Goal: Transaction & Acquisition: Purchase product/service

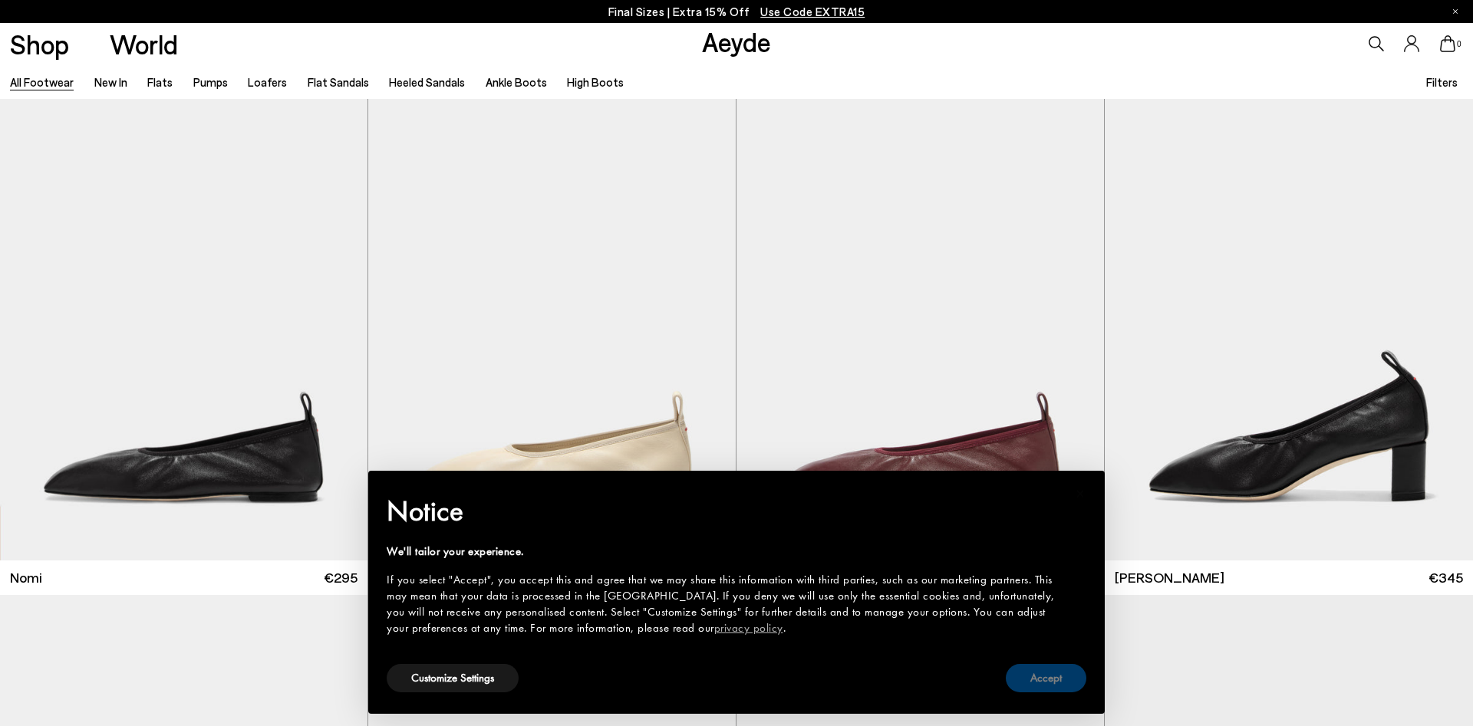
click at [1028, 680] on button "Accept" at bounding box center [1046, 678] width 81 height 28
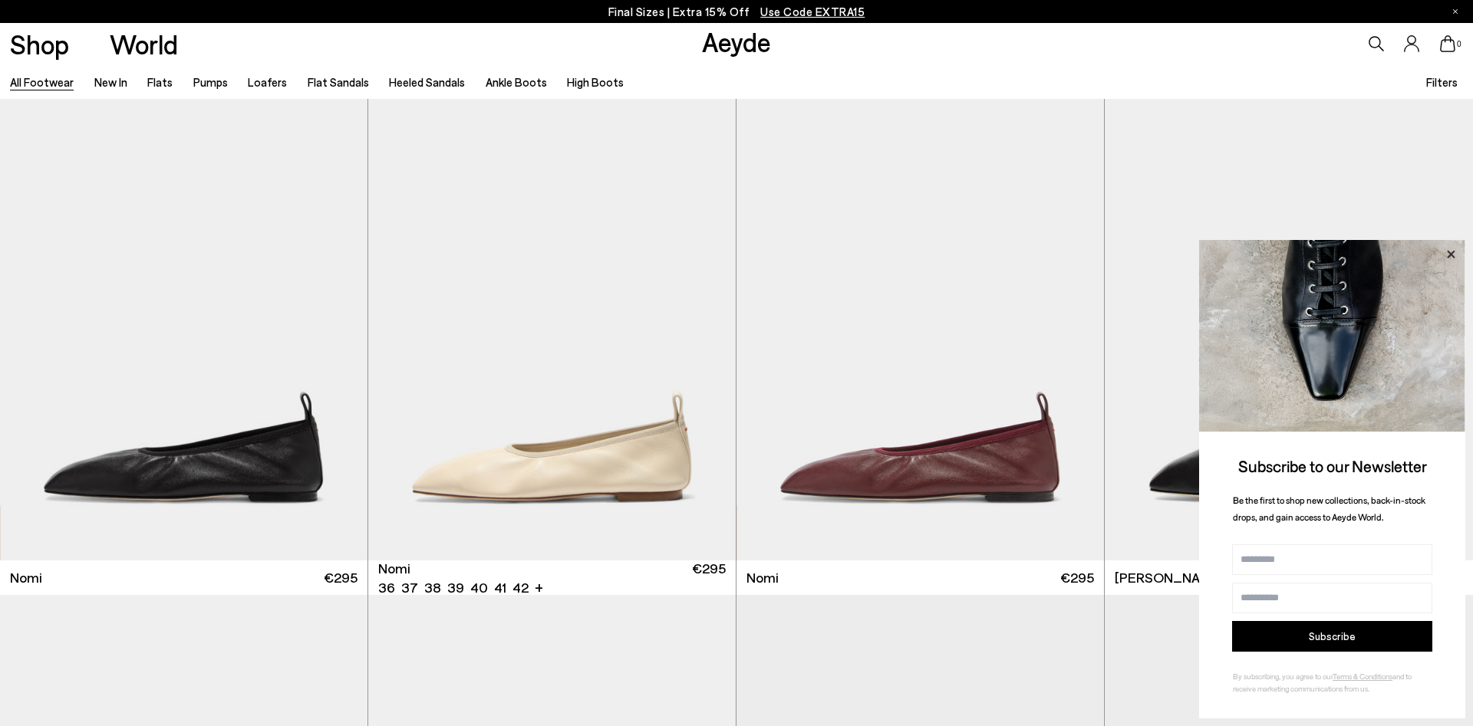
click at [1451, 258] on icon at bounding box center [1451, 255] width 20 height 20
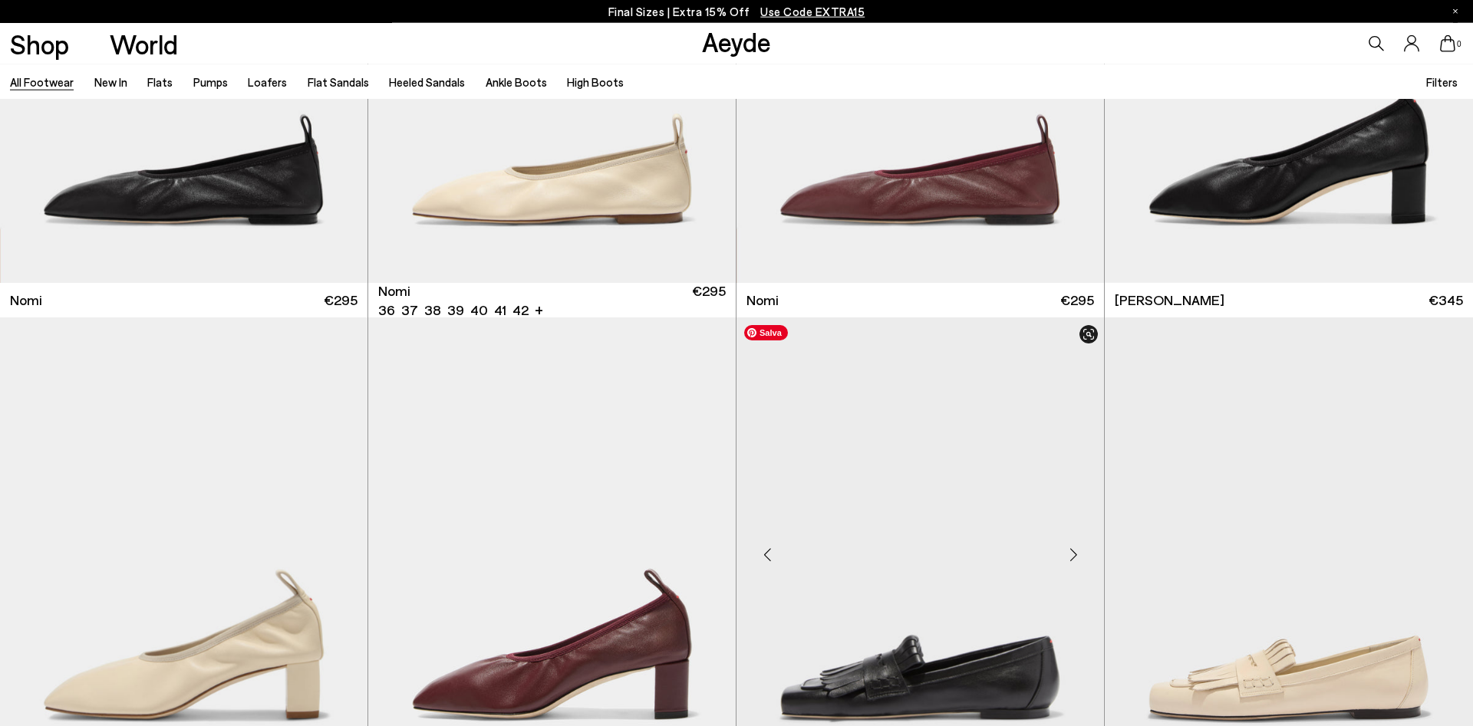
scroll to position [391, 0]
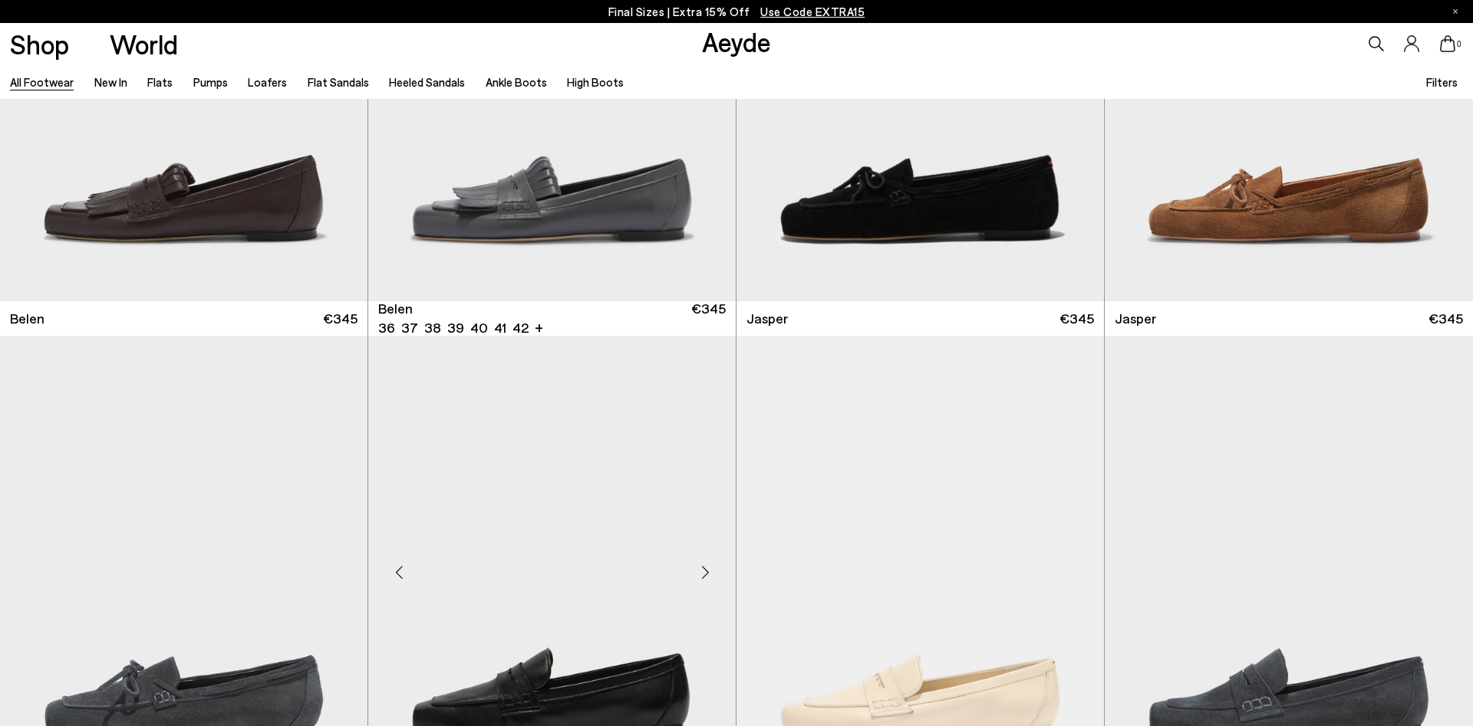
scroll to position [1643, 0]
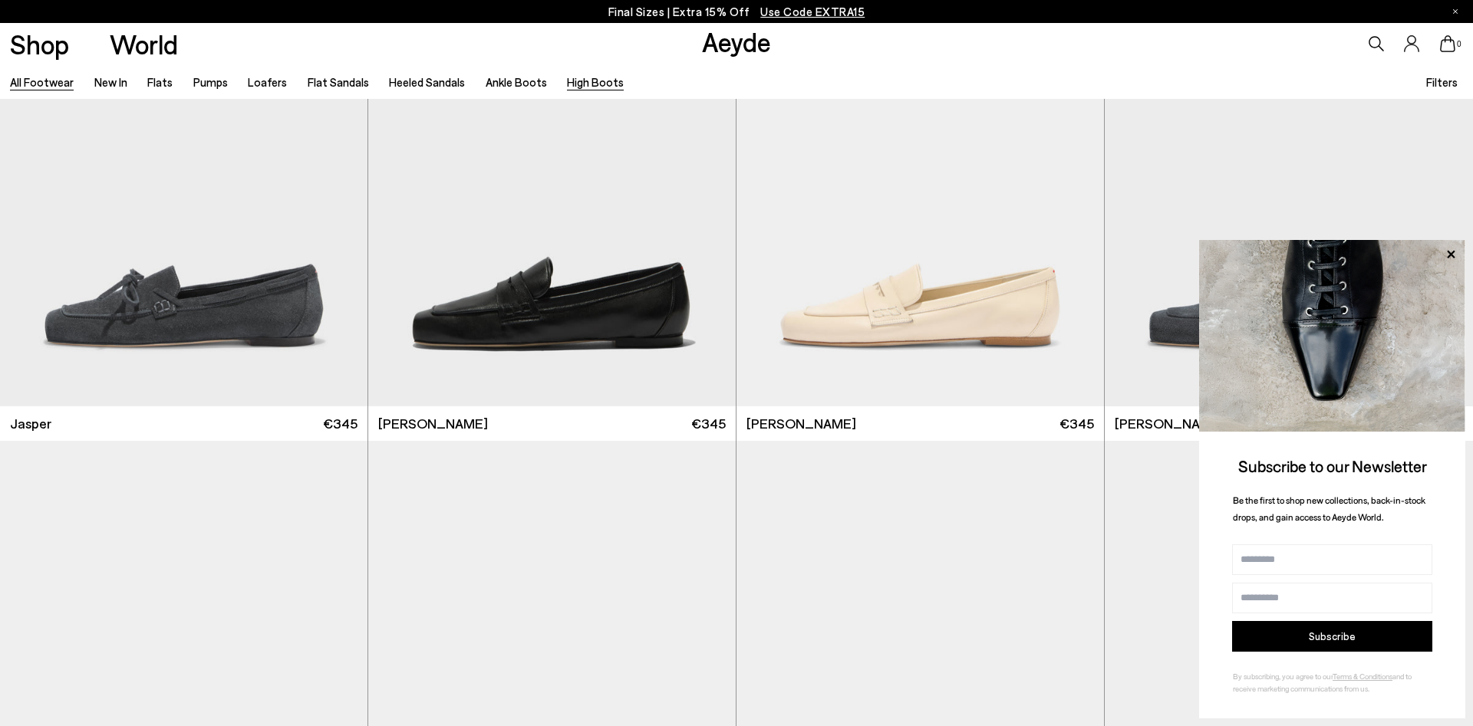
click at [583, 77] on link "High Boots" at bounding box center [595, 82] width 57 height 14
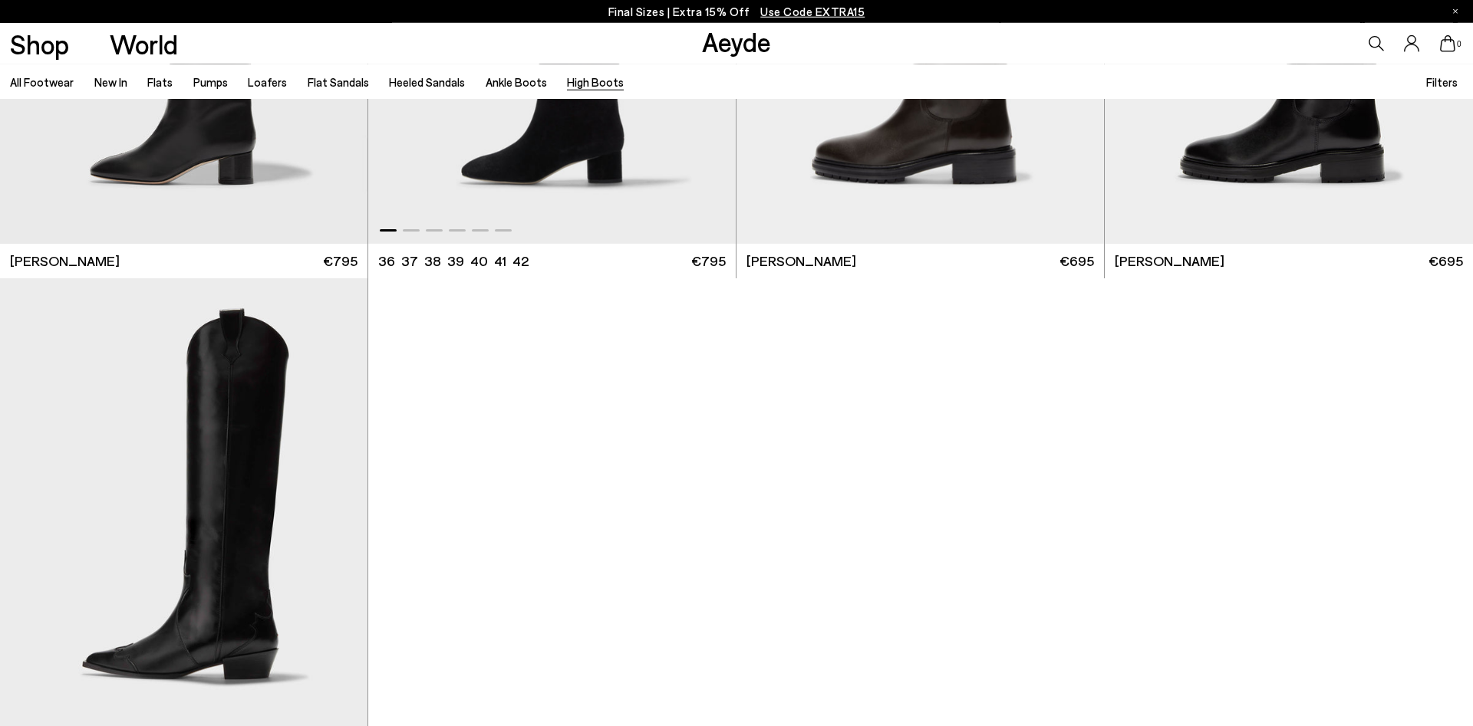
scroll to position [861, 0]
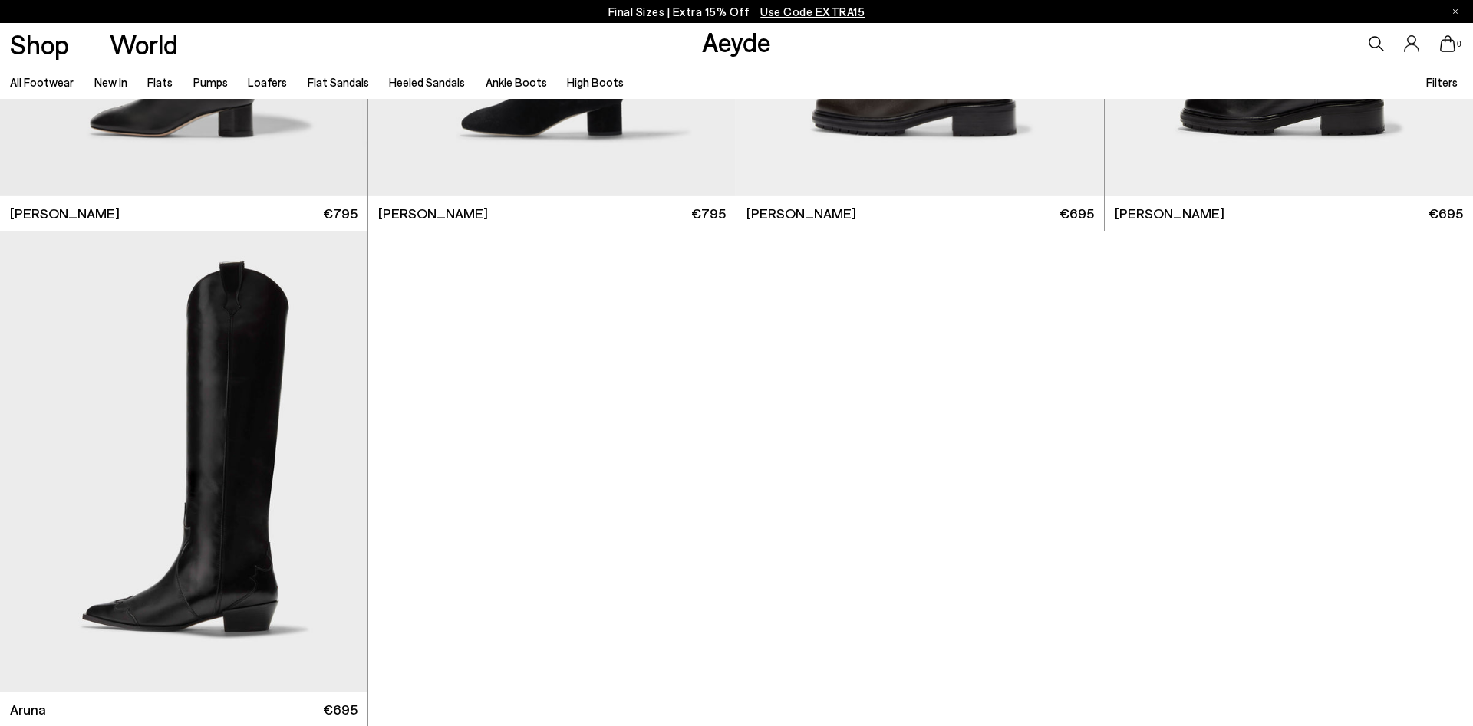
click at [486, 87] on link "Ankle Boots" at bounding box center [516, 82] width 61 height 14
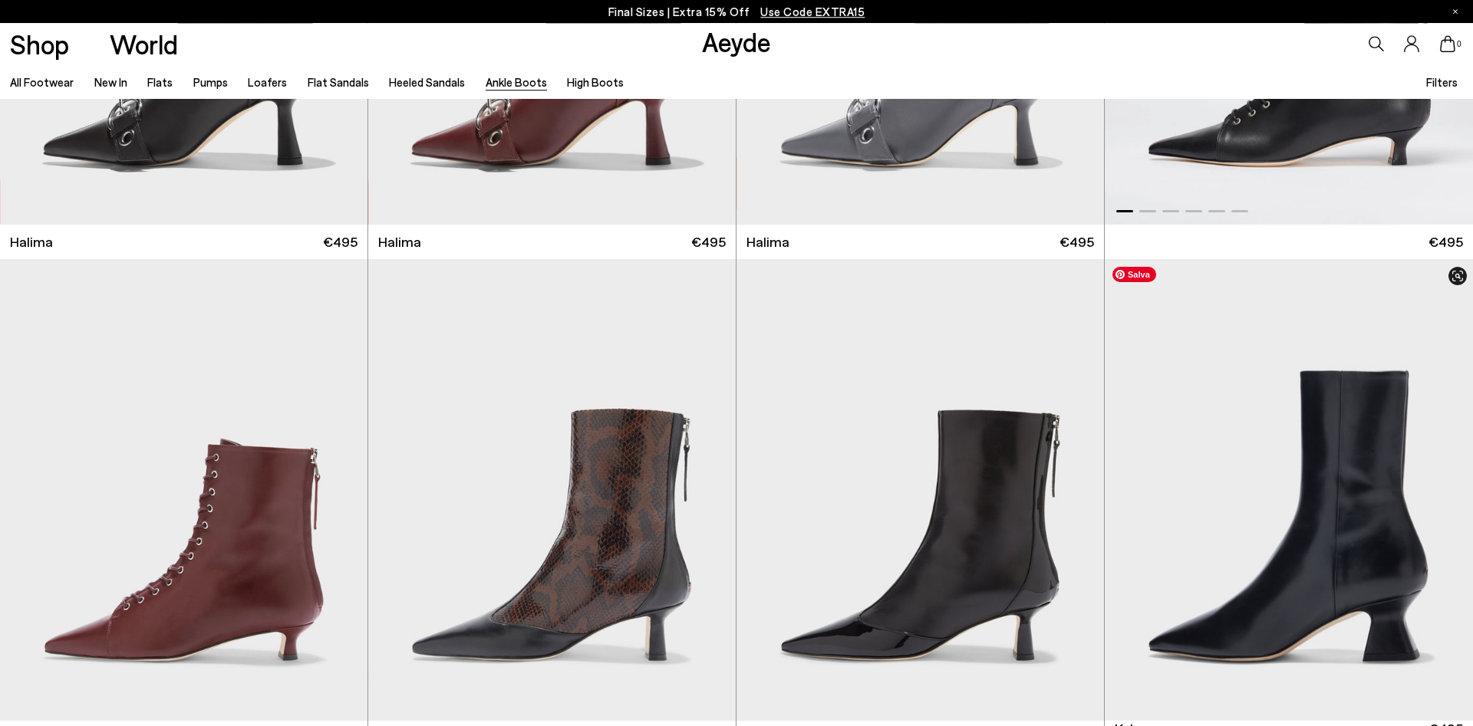
scroll to position [469, 0]
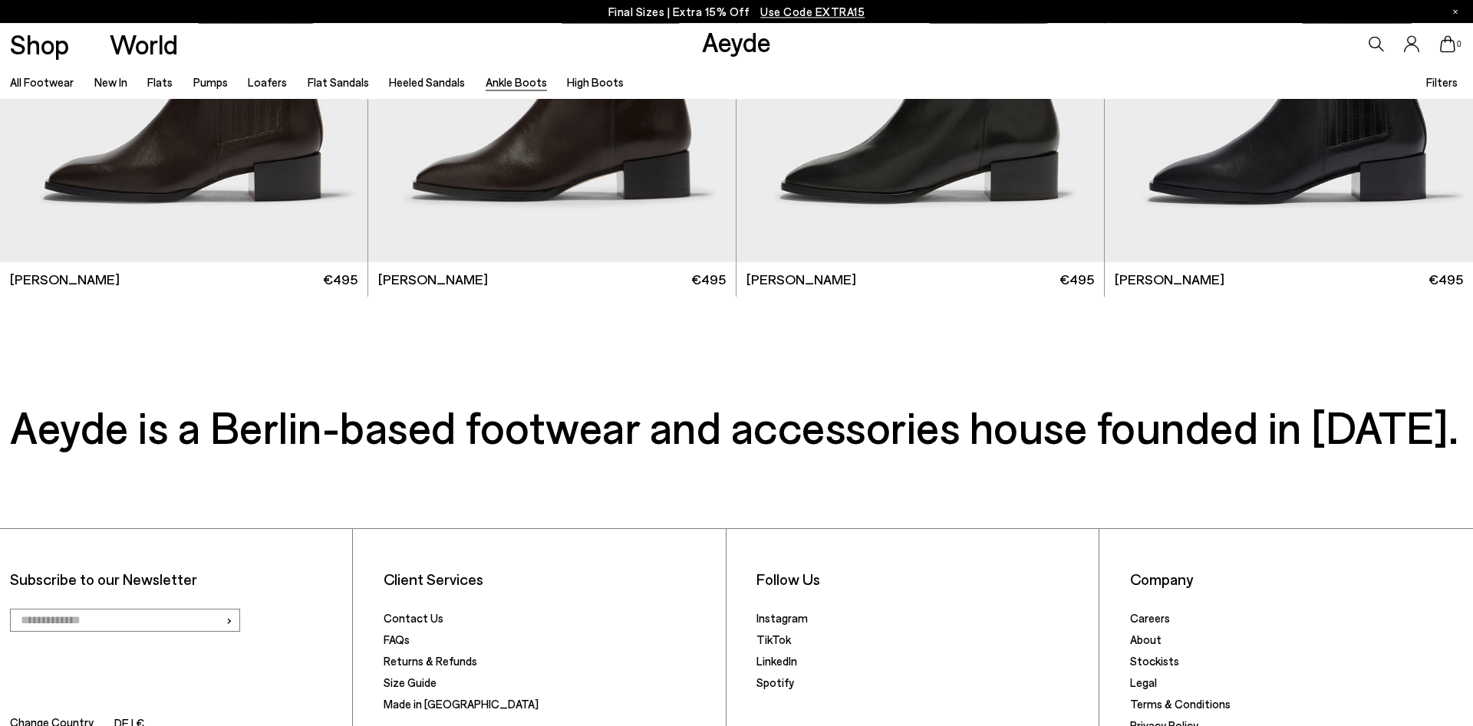
scroll to position [3990, 0]
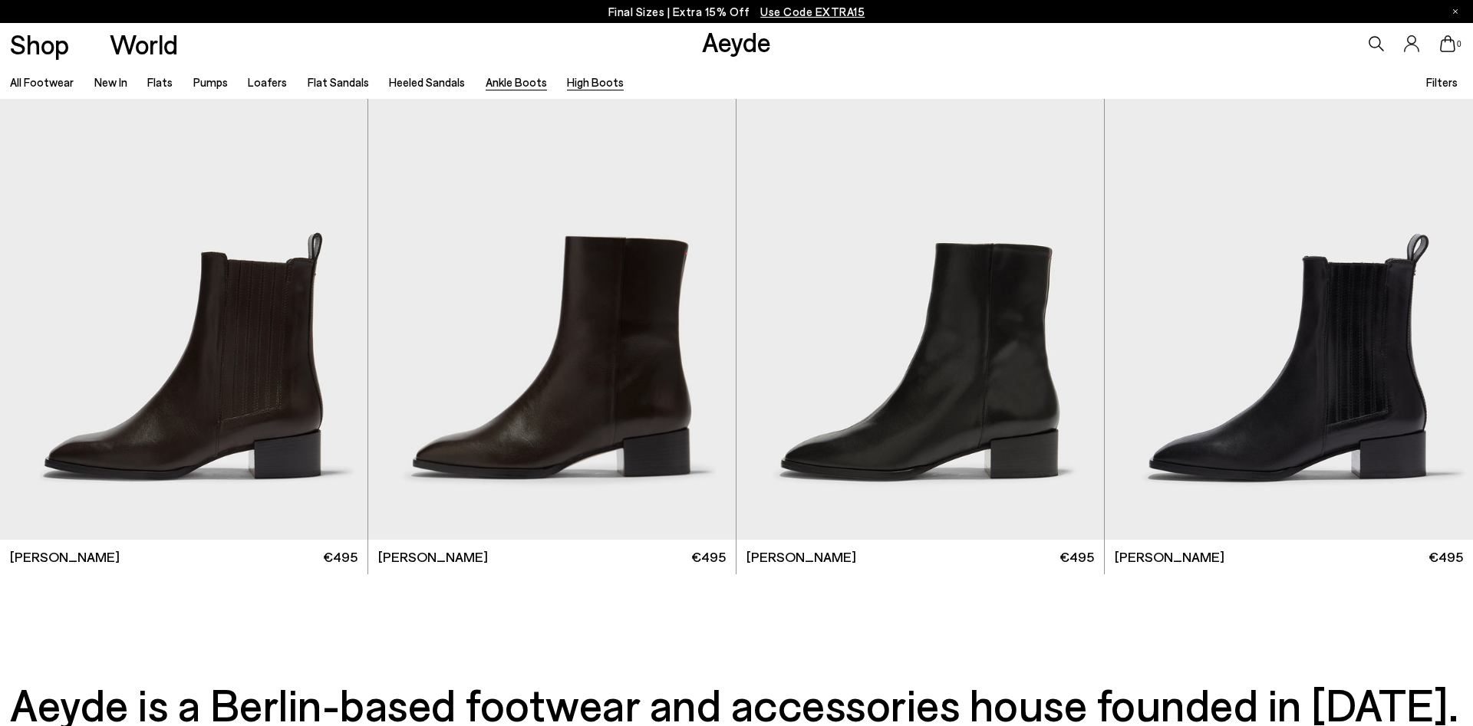
click at [575, 80] on link "High Boots" at bounding box center [595, 82] width 57 height 14
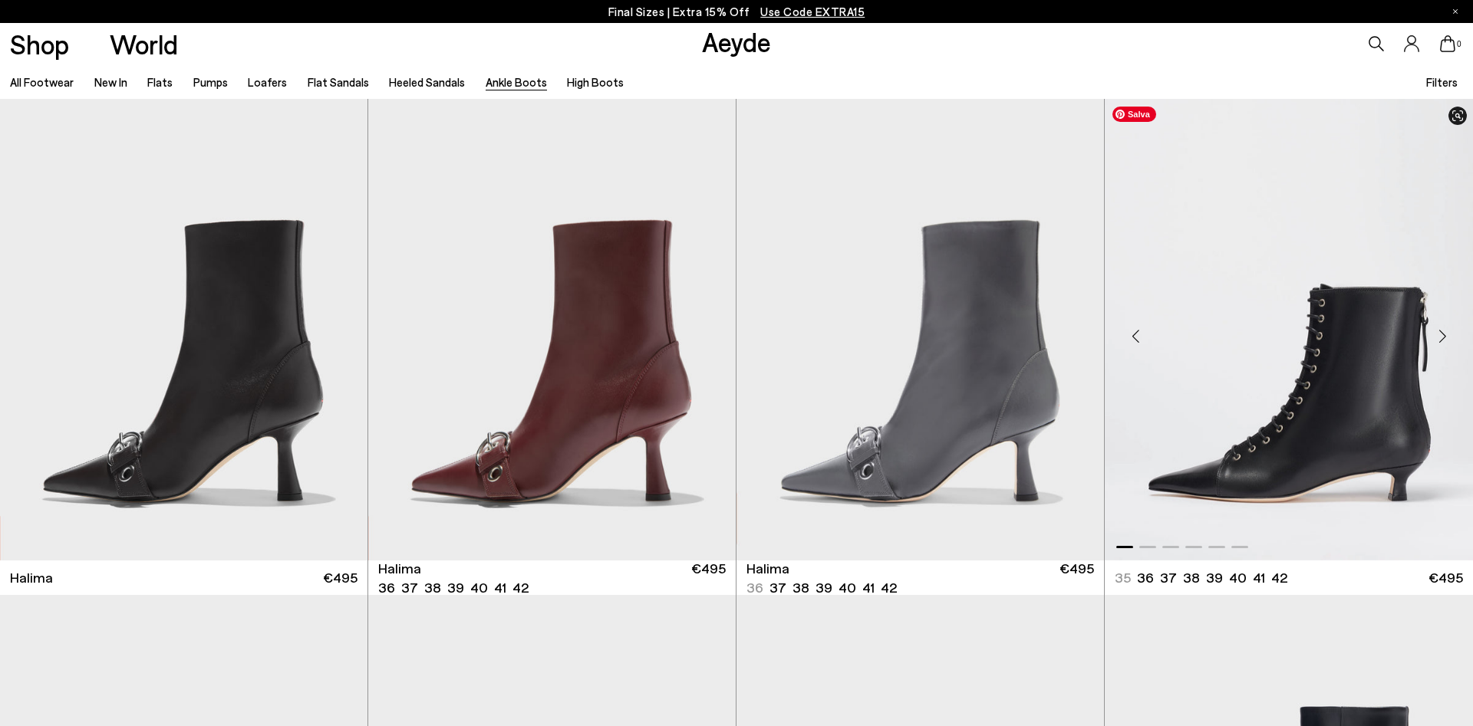
click at [1282, 345] on img "1 / 6" at bounding box center [1289, 330] width 368 height 462
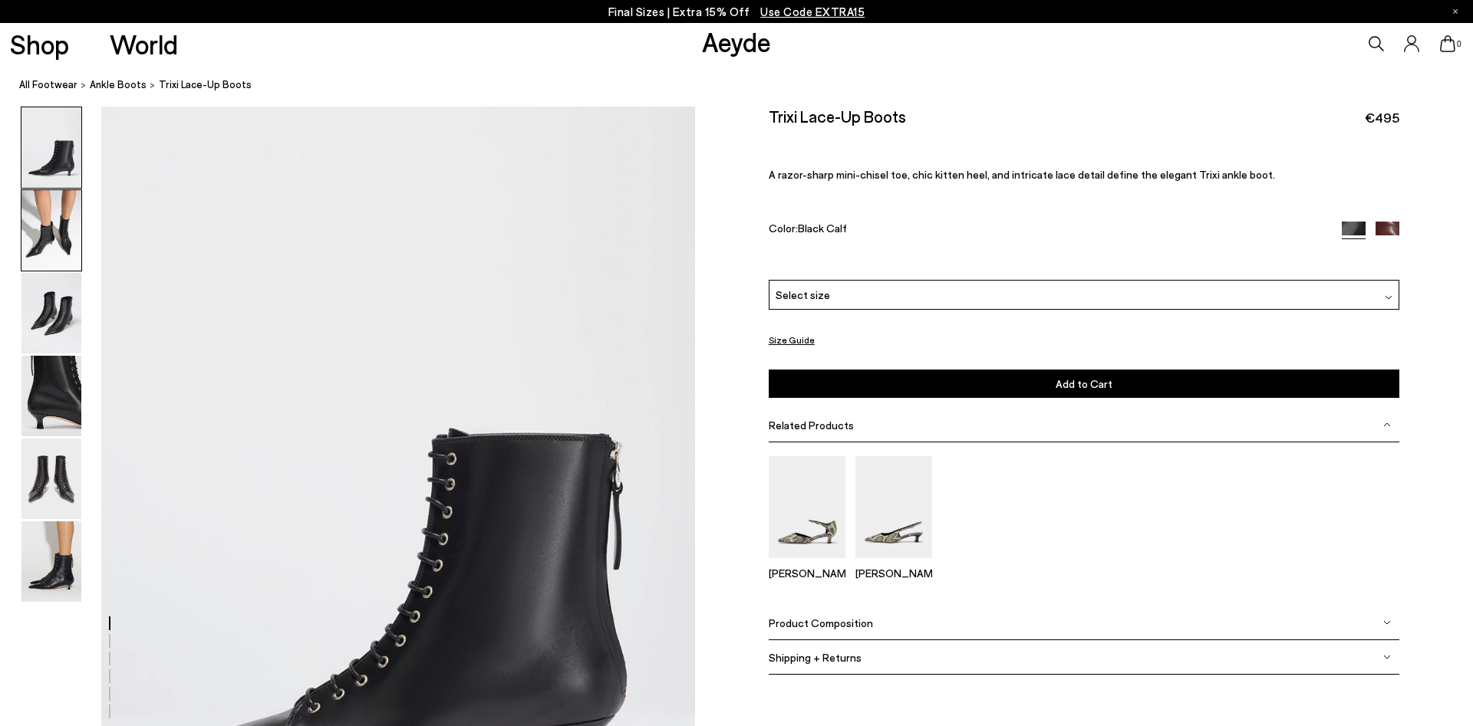
click at [71, 236] on img at bounding box center [51, 230] width 60 height 81
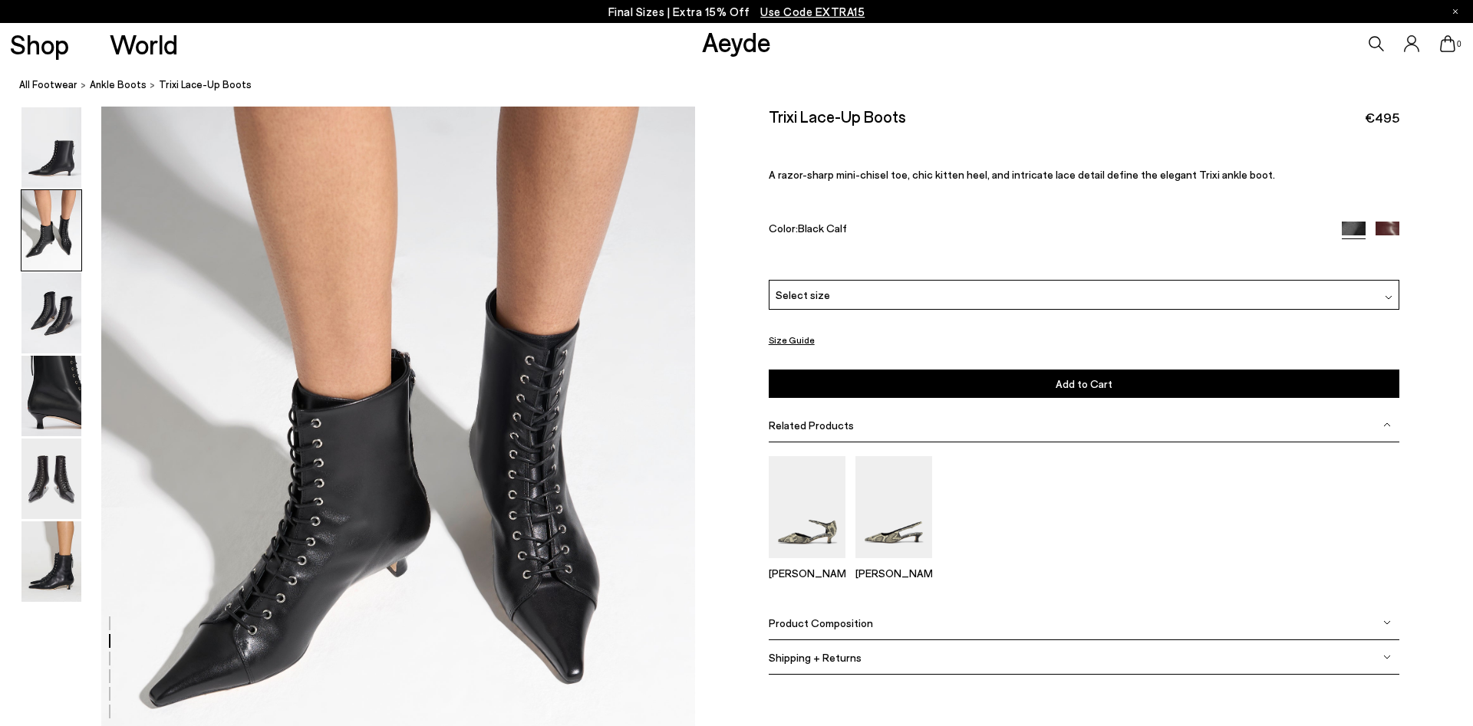
scroll to position [874, 0]
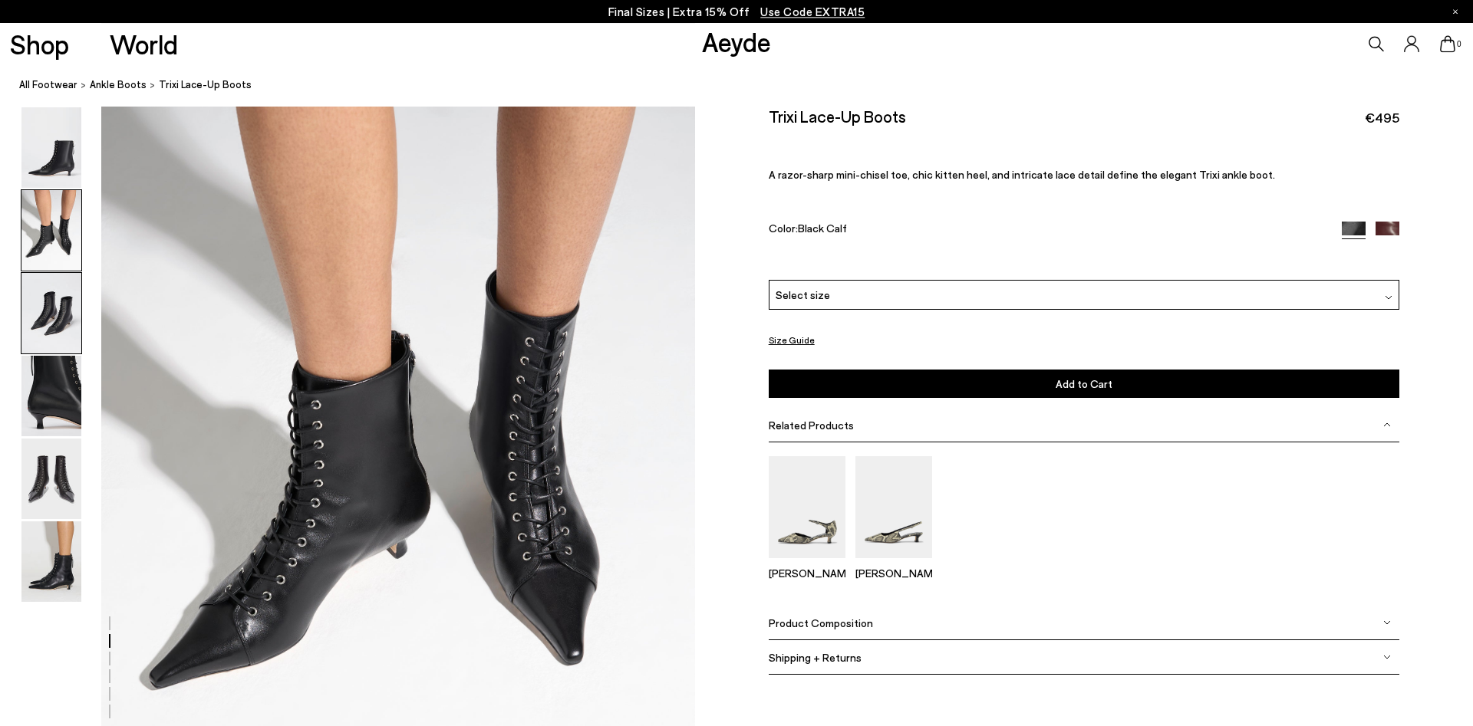
click at [61, 293] on img at bounding box center [51, 313] width 60 height 81
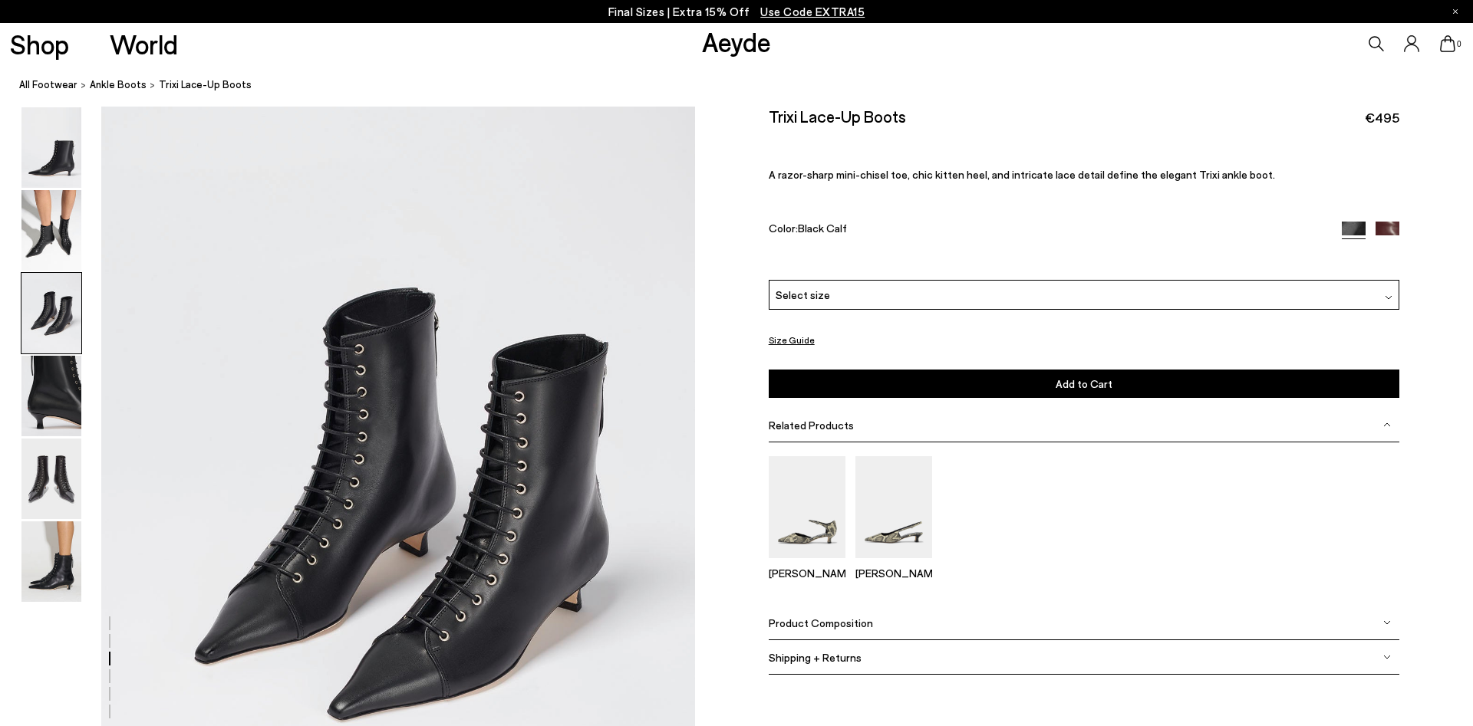
scroll to position [1589, 0]
click at [55, 491] on img at bounding box center [51, 479] width 60 height 81
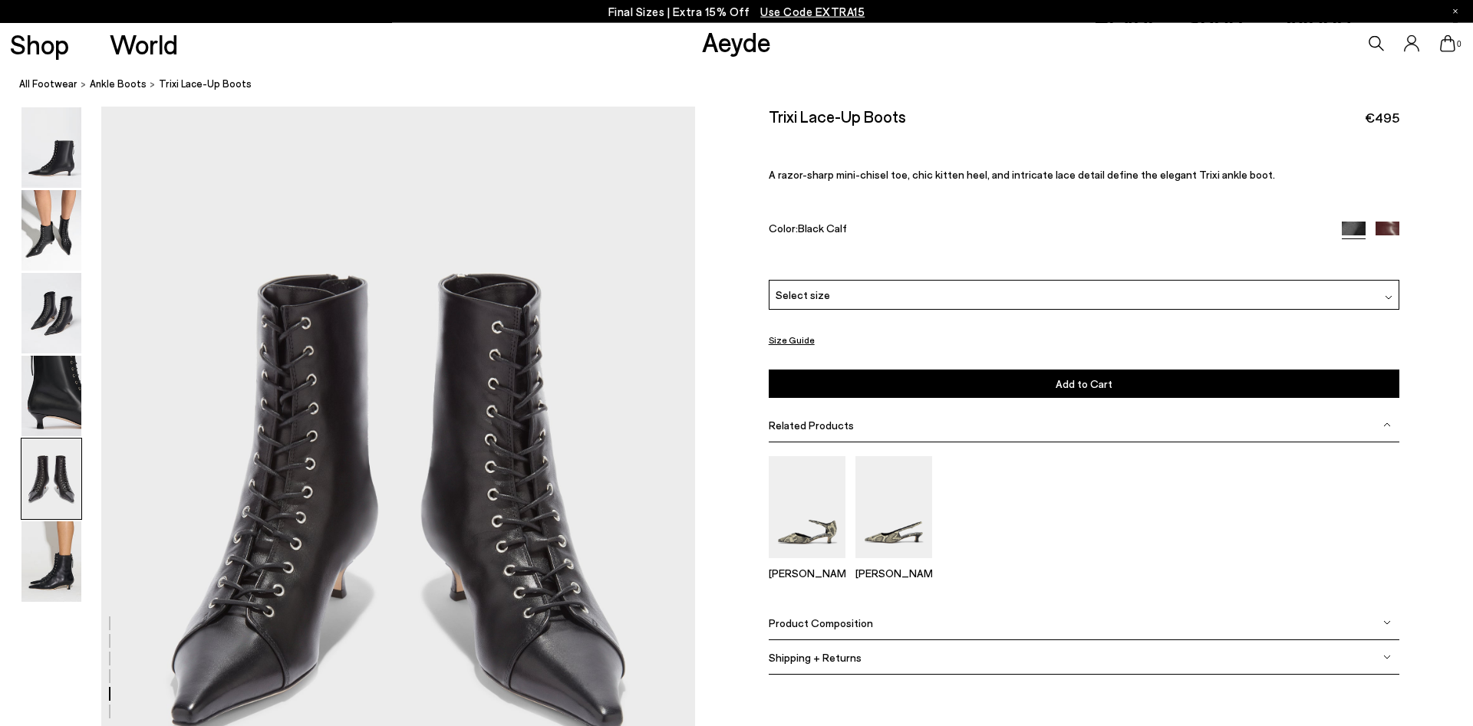
scroll to position [3176, 0]
